Goal: Task Accomplishment & Management: Manage account settings

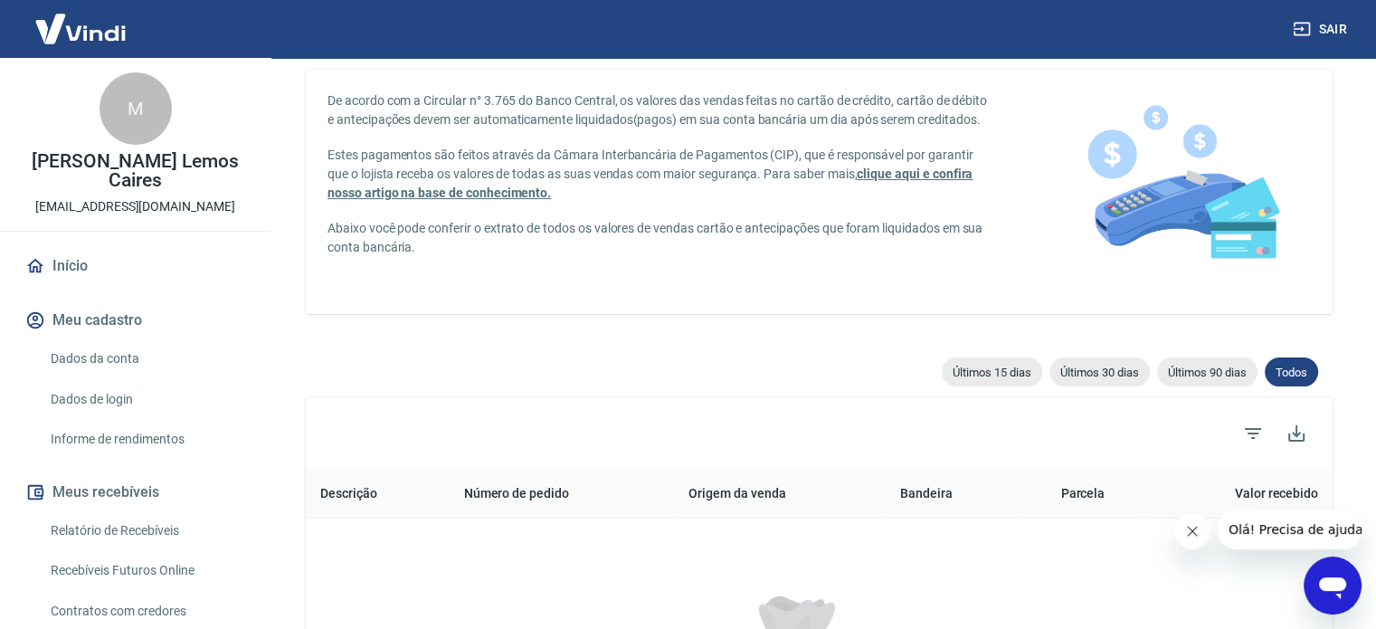
scroll to position [90, 0]
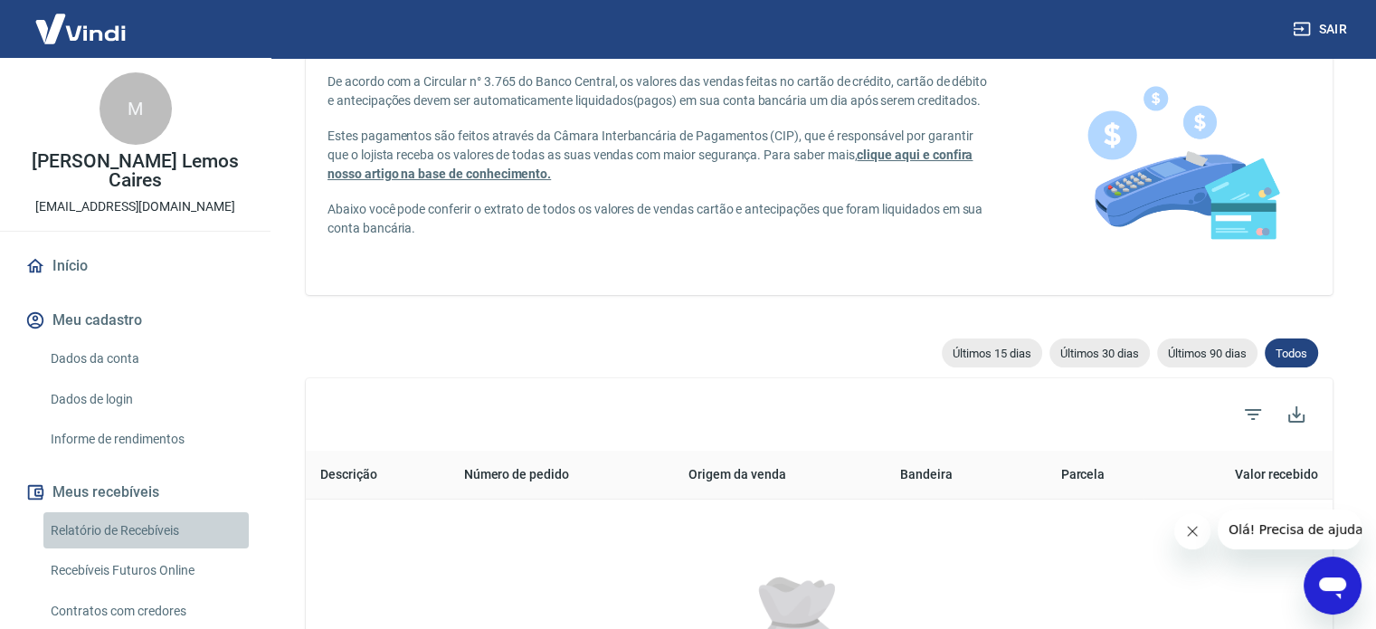
click at [157, 538] on link "Relatório de Recebíveis" at bounding box center [145, 530] width 205 height 37
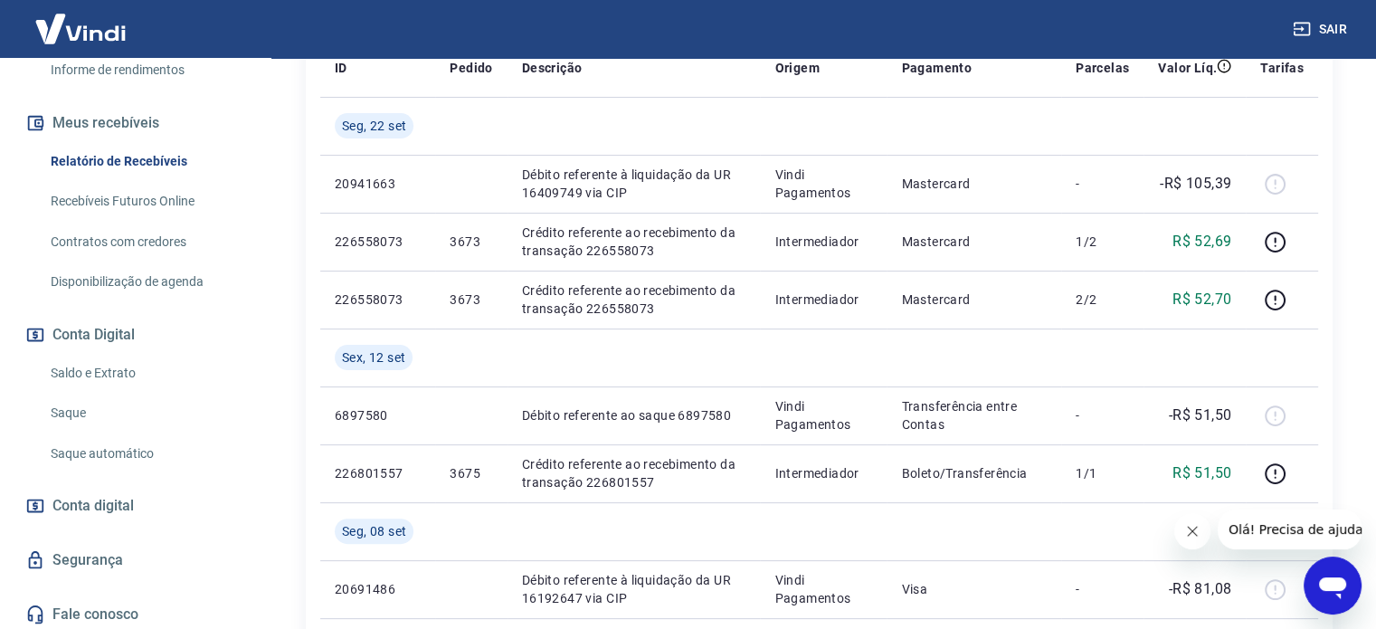
scroll to position [374, 0]
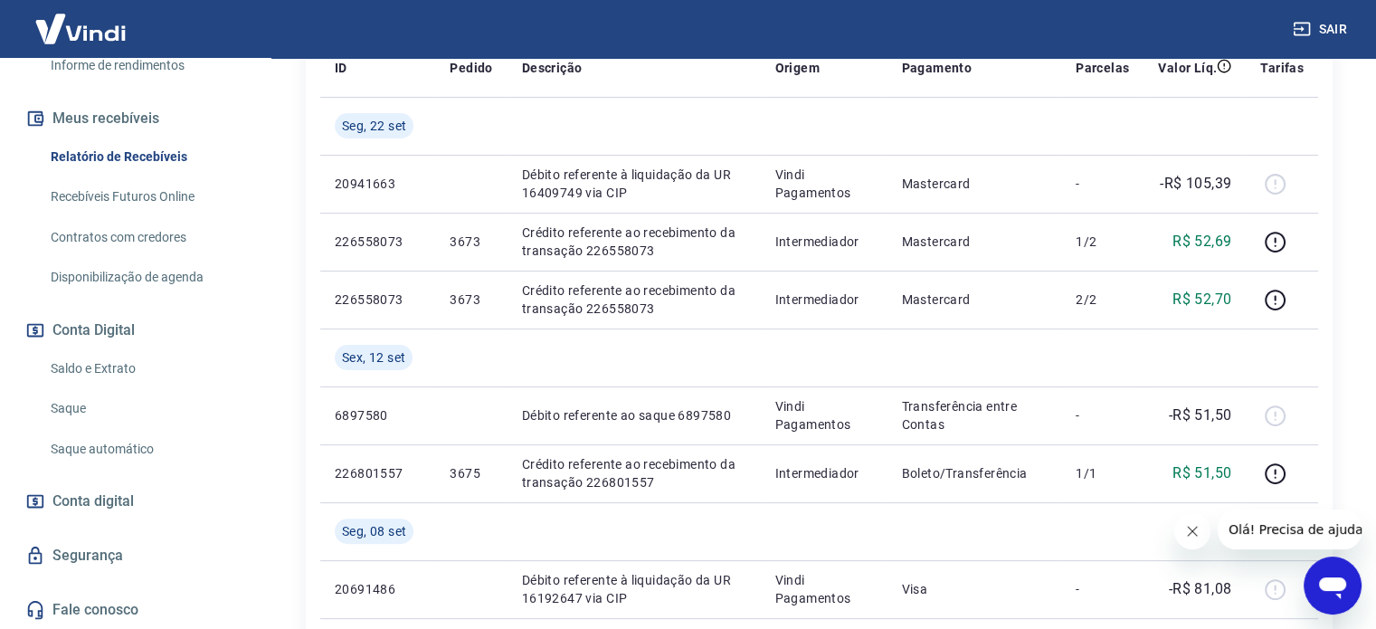
click at [100, 368] on link "Saldo e Extrato" at bounding box center [145, 368] width 205 height 37
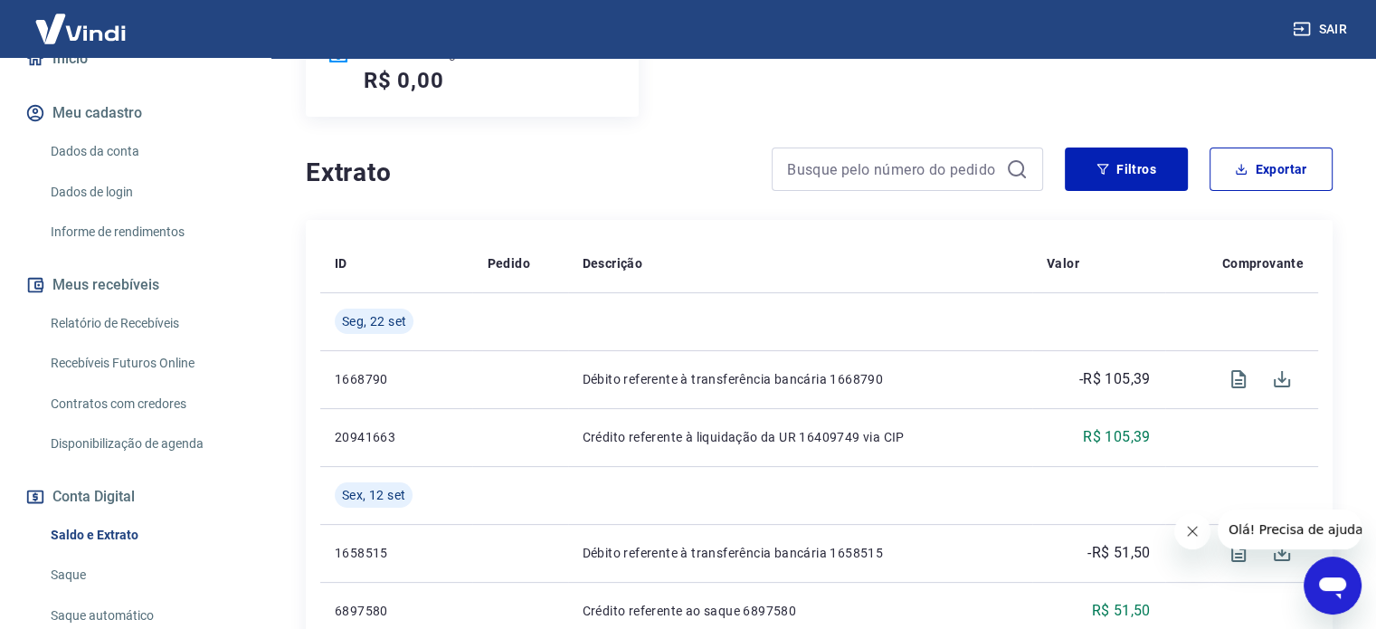
scroll to position [193, 0]
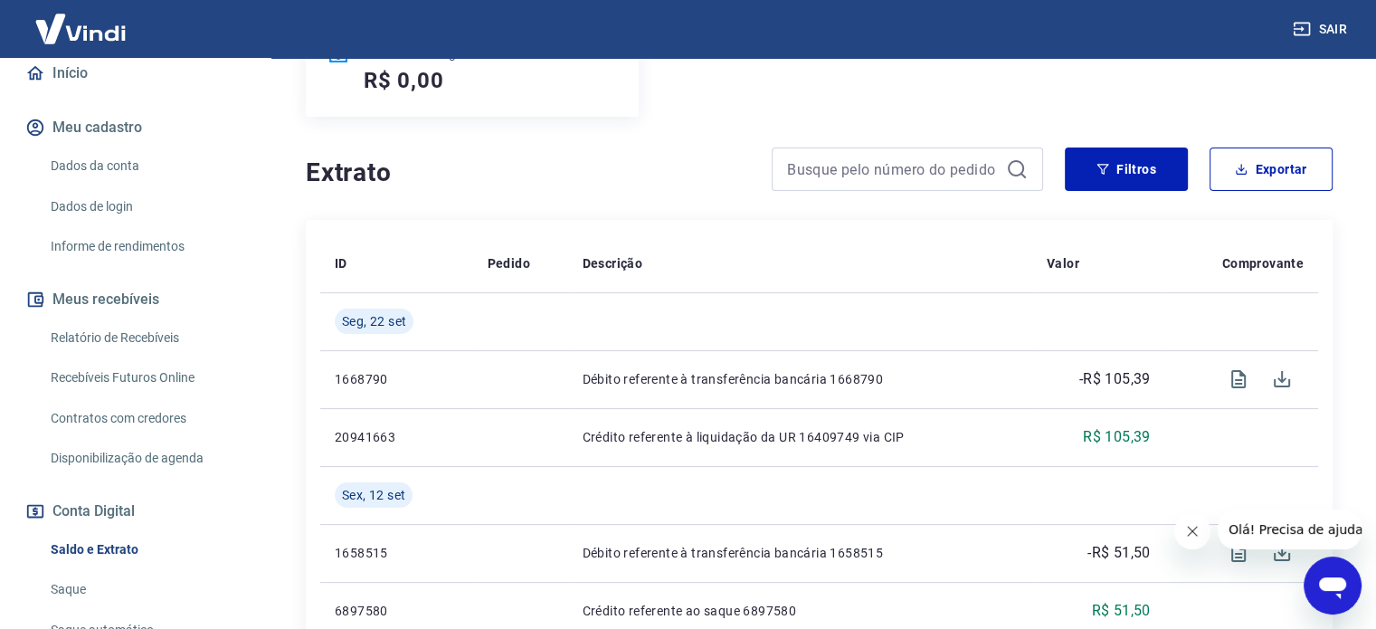
click at [154, 365] on link "Recebíveis Futuros Online" at bounding box center [145, 377] width 205 height 37
